Goal: Find specific page/section

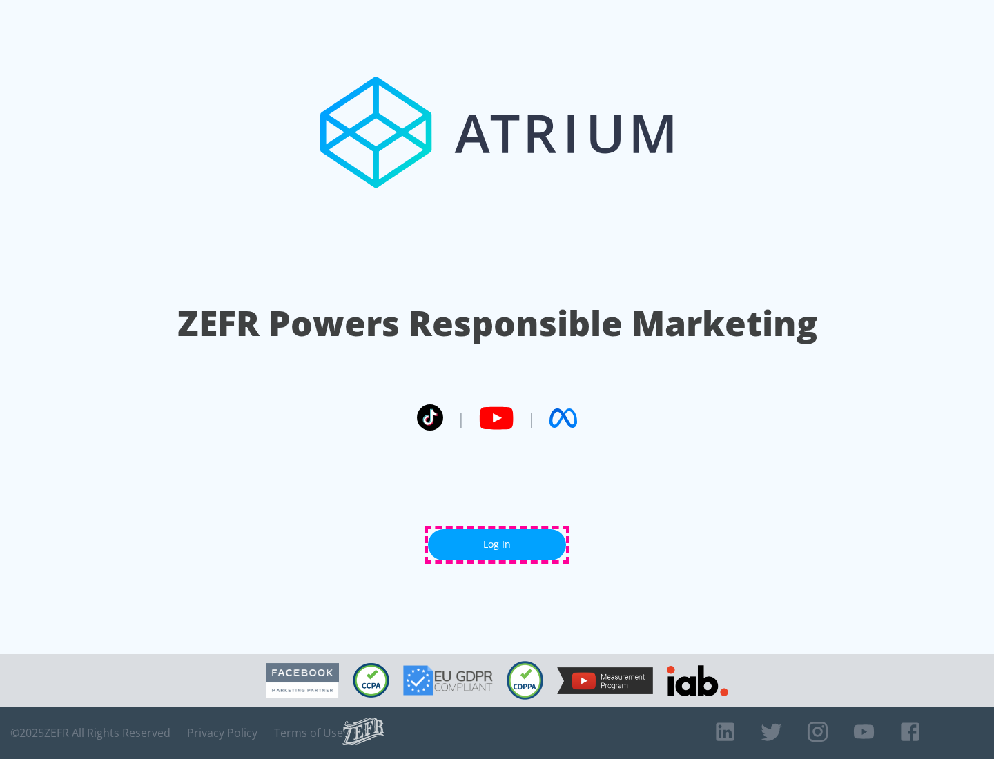
click at [497, 544] on link "Log In" at bounding box center [497, 544] width 138 height 31
